Goal: Task Accomplishment & Management: Manage account settings

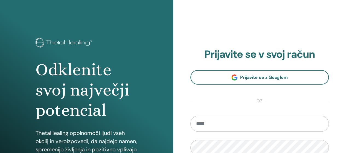
click at [206, 124] on input "email" at bounding box center [259, 124] width 139 height 16
type input "**********"
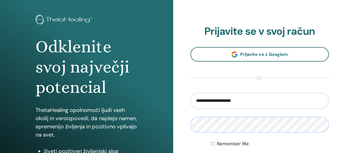
scroll to position [55, 0]
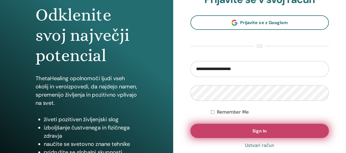
click at [249, 130] on button "Sign In" at bounding box center [259, 131] width 139 height 14
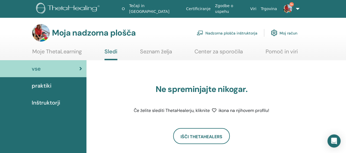
click at [238, 34] on font "Nadzorna plošča inštruktorja" at bounding box center [232, 33] width 52 height 5
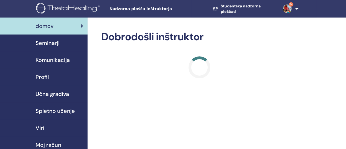
click at [45, 43] on font "Seminarji" at bounding box center [48, 42] width 24 height 7
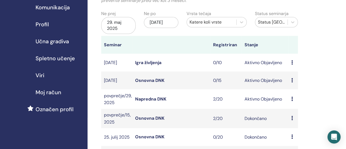
scroll to position [55, 0]
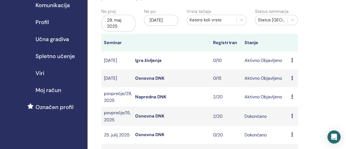
click at [146, 100] on font "Napredna DNK" at bounding box center [150, 97] width 31 height 6
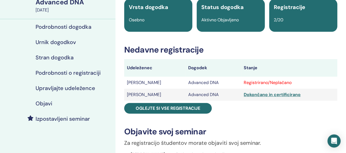
scroll to position [55, 0]
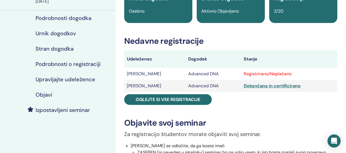
click at [63, 79] on h4 "Upravljajte udeležence" at bounding box center [66, 79] width 60 height 7
